Goal: Transaction & Acquisition: Book appointment/travel/reservation

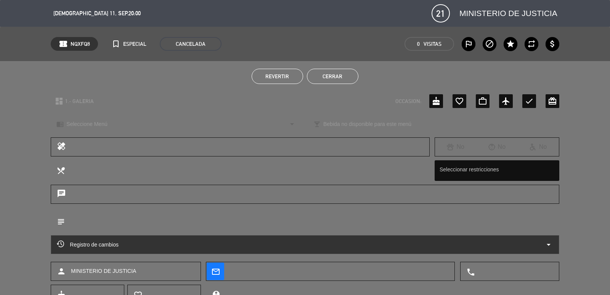
click at [333, 75] on button "Cerrar" at bounding box center [332, 76] width 51 height 15
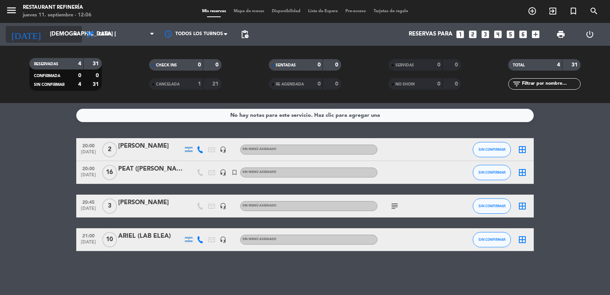
click at [59, 36] on input "[DEMOGRAPHIC_DATA] [DATE]" at bounding box center [83, 34] width 74 height 14
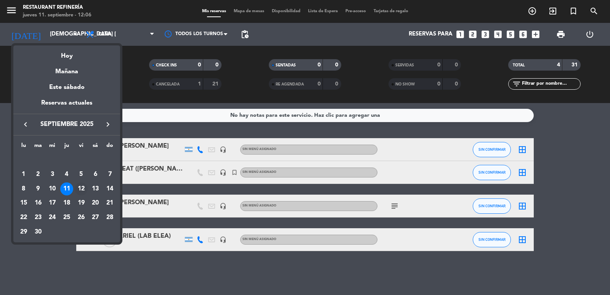
click at [83, 191] on div "12" at bounding box center [81, 188] width 13 height 13
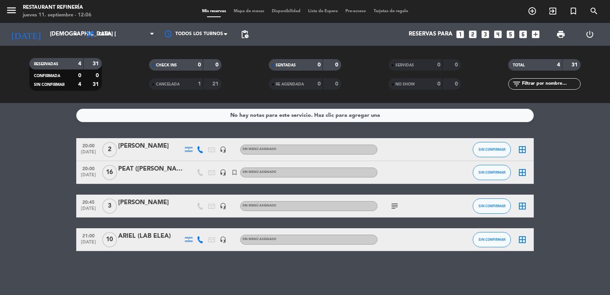
type input "vie. [DATE]"
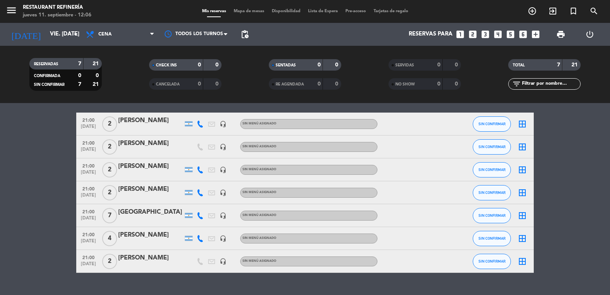
scroll to position [38, 0]
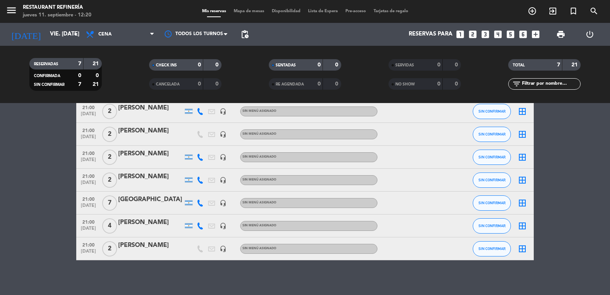
click at [511, 33] on icon "looks_5" at bounding box center [510, 34] width 10 height 10
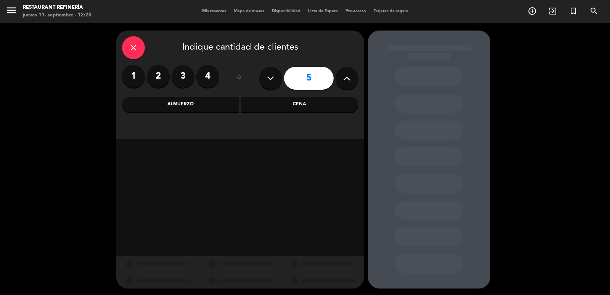
click at [334, 110] on div "Cena" at bounding box center [299, 104] width 117 height 15
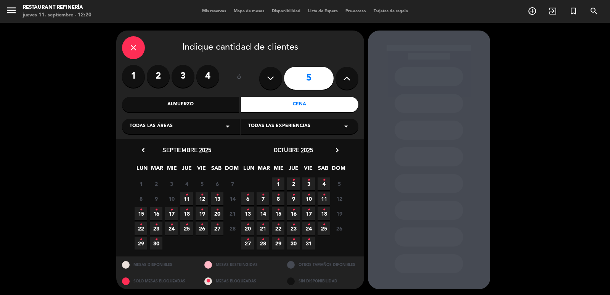
click at [189, 197] on span "11 •" at bounding box center [186, 198] width 13 height 13
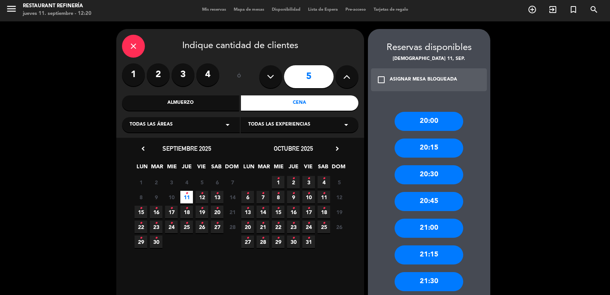
click at [442, 224] on div "21:00" at bounding box center [428, 227] width 69 height 19
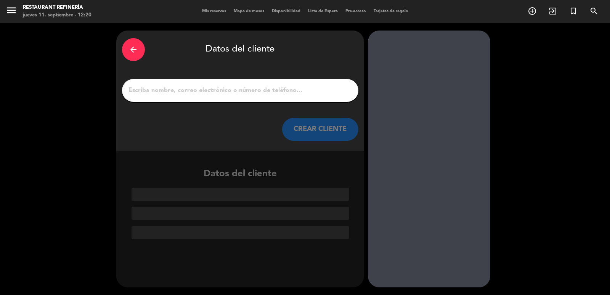
click at [310, 91] on input "1" at bounding box center [240, 90] width 225 height 11
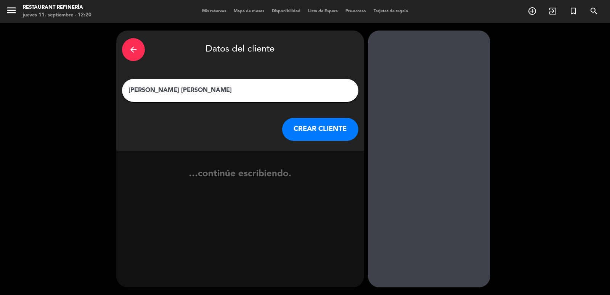
type input "[PERSON_NAME] [PERSON_NAME]"
click at [305, 137] on button "CREAR CLIENTE" at bounding box center [320, 129] width 76 height 23
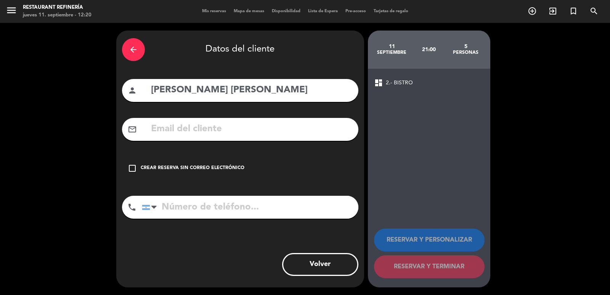
click at [230, 165] on div "Crear reserva sin correo electrónico" at bounding box center [193, 168] width 104 height 8
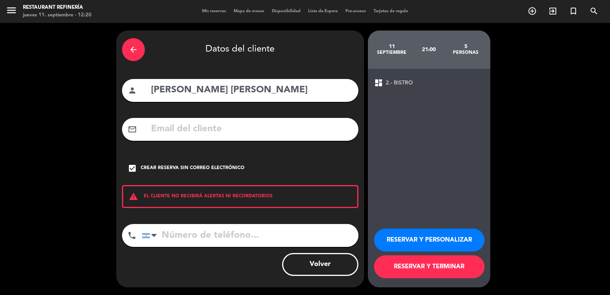
click at [393, 262] on button "RESERVAR Y TERMINAR" at bounding box center [429, 266] width 111 height 23
